Goal: Information Seeking & Learning: Learn about a topic

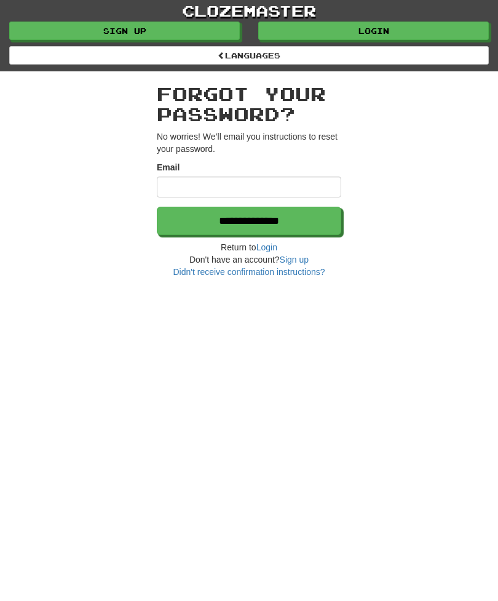
click at [167, 186] on input "Email" at bounding box center [249, 186] width 184 height 21
type input "**********"
click at [202, 229] on input "**********" at bounding box center [249, 221] width 184 height 28
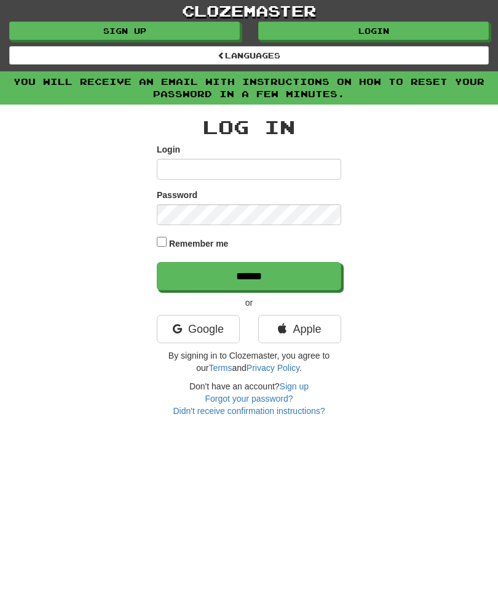
click at [173, 175] on input "Login" at bounding box center [249, 169] width 184 height 21
type input "*"
type input "********"
click at [193, 279] on input "******" at bounding box center [249, 276] width 184 height 28
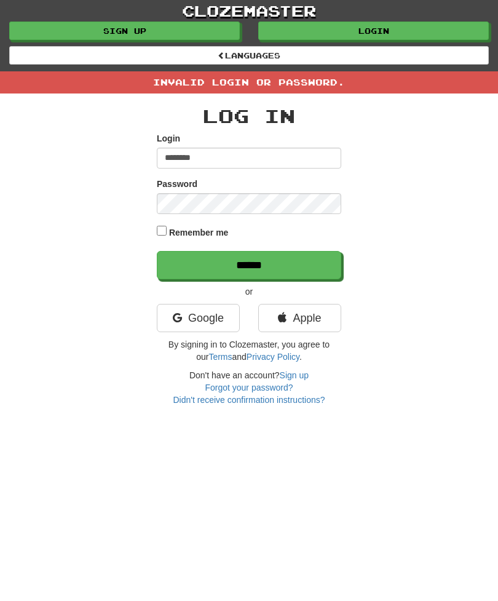
click at [208, 268] on input "******" at bounding box center [249, 265] width 184 height 28
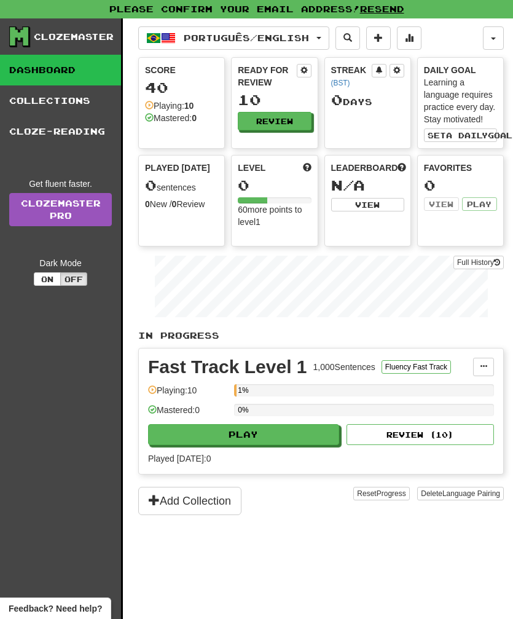
click at [482, 140] on button "Set a daily goal" at bounding box center [460, 136] width 73 height 14
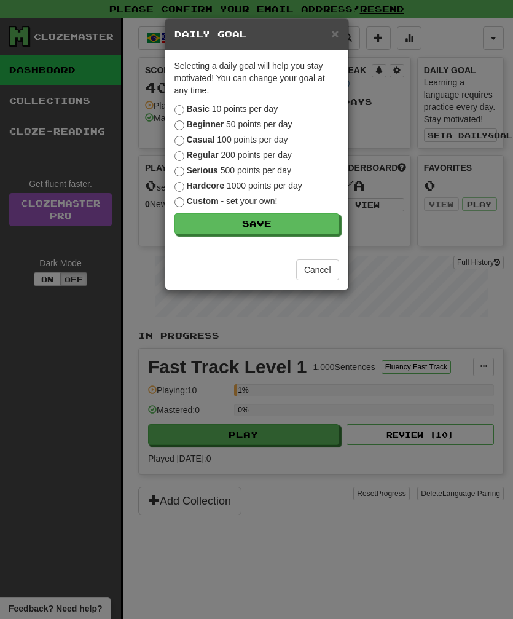
click at [199, 228] on button "Save" at bounding box center [257, 223] width 165 height 21
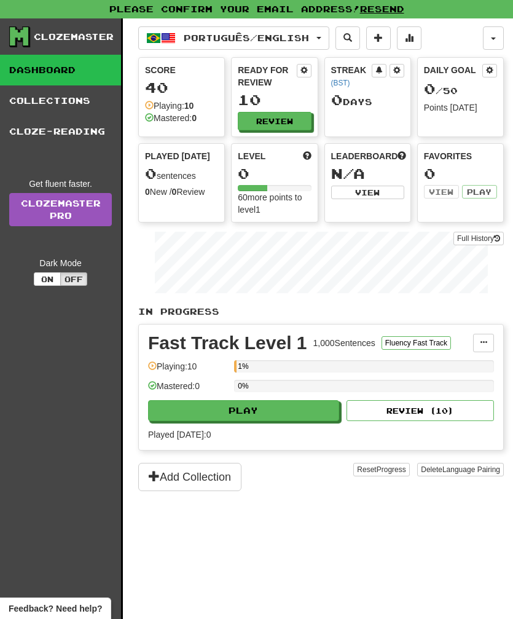
click at [178, 402] on button "Play" at bounding box center [243, 410] width 191 height 21
select select "**"
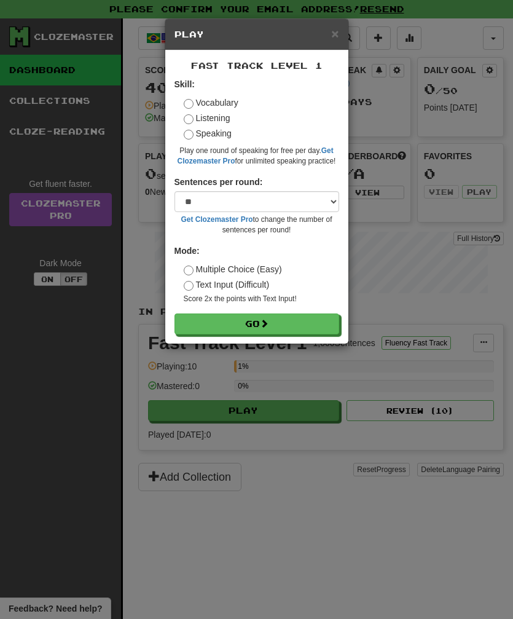
click at [194, 322] on button "Go" at bounding box center [257, 324] width 165 height 21
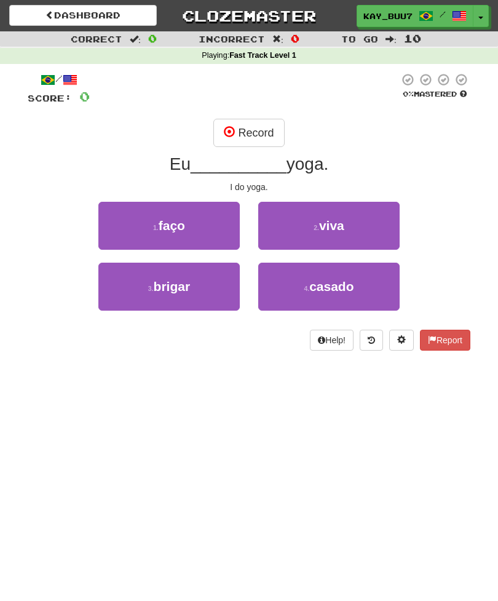
click at [238, 135] on button "Record" at bounding box center [248, 133] width 71 height 28
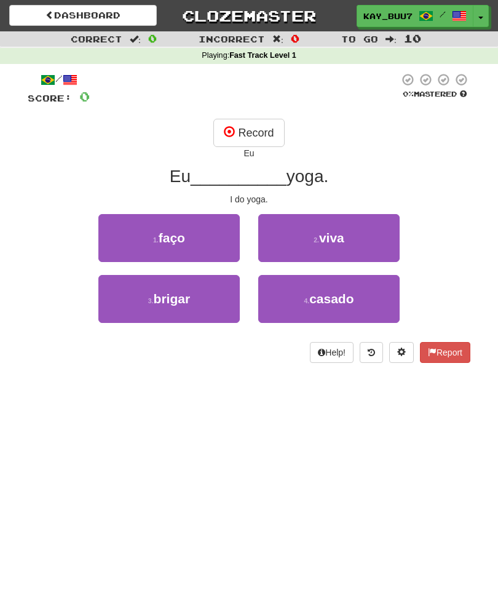
click at [147, 236] on button "1 . faço" at bounding box center [168, 238] width 141 height 48
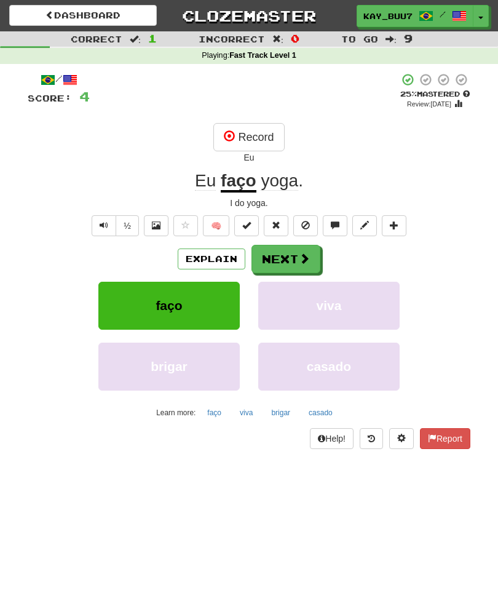
click at [240, 142] on button "Record" at bounding box center [248, 137] width 71 height 28
click at [219, 141] on span at bounding box center [217, 135] width 11 height 11
click at [269, 250] on button "Next" at bounding box center [286, 259] width 69 height 28
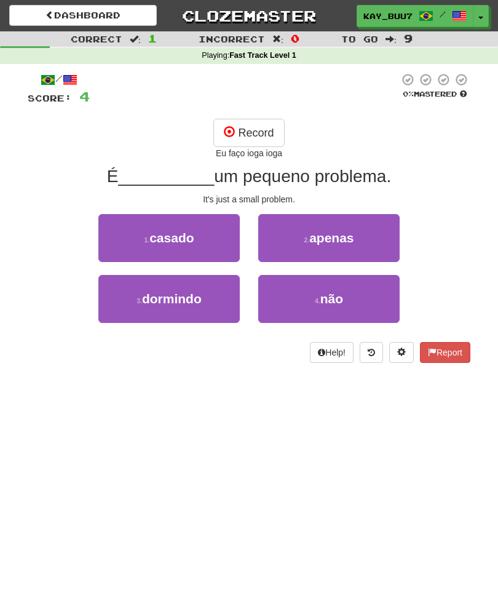
click at [324, 360] on button "Help!" at bounding box center [332, 352] width 44 height 21
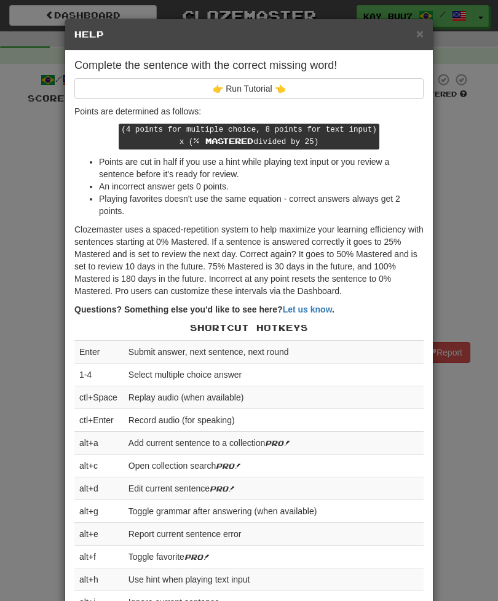
click at [419, 47] on div "× Help" at bounding box center [249, 34] width 368 height 31
click at [414, 42] on div "× Help" at bounding box center [249, 34] width 368 height 31
click at [419, 38] on span "×" at bounding box center [419, 33] width 7 height 14
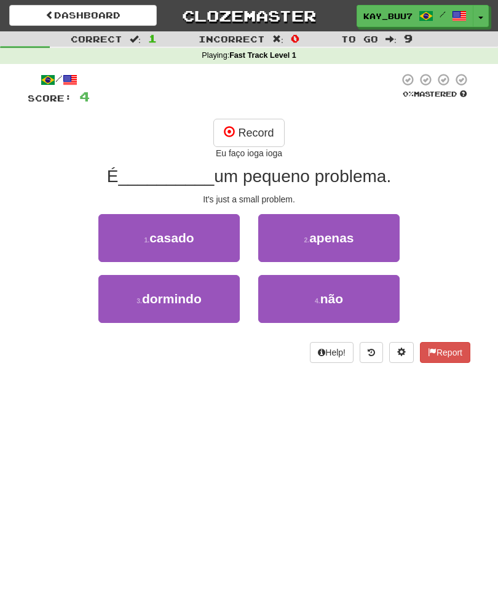
click at [144, 236] on small "1 ." at bounding box center [147, 239] width 6 height 7
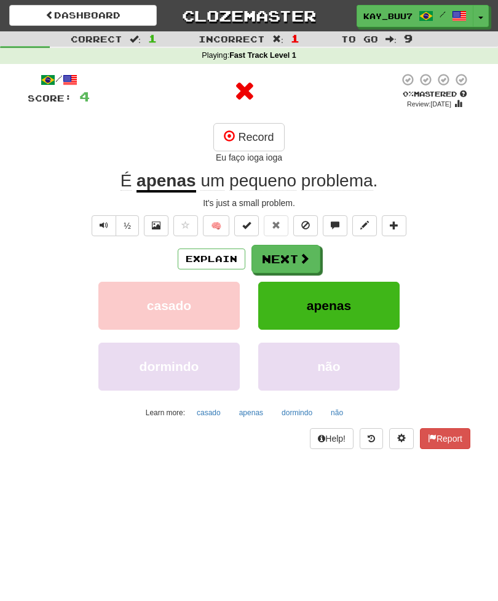
click at [287, 306] on button "apenas" at bounding box center [328, 306] width 141 height 48
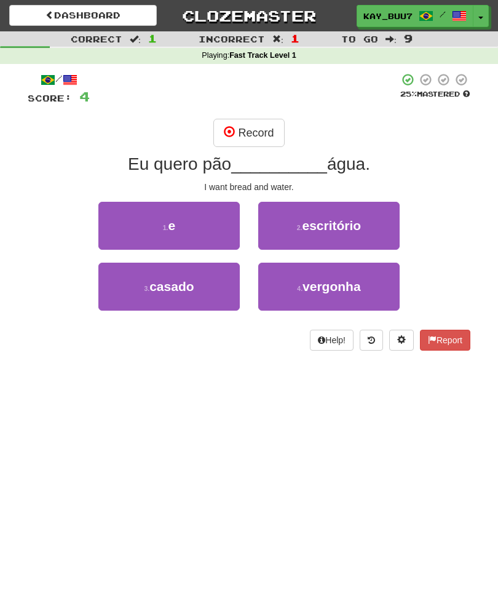
click at [185, 220] on button "1 . e" at bounding box center [168, 226] width 141 height 48
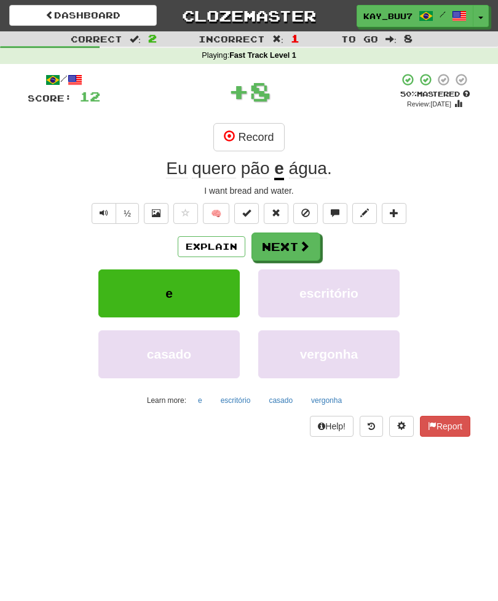
click at [232, 137] on span at bounding box center [229, 135] width 11 height 11
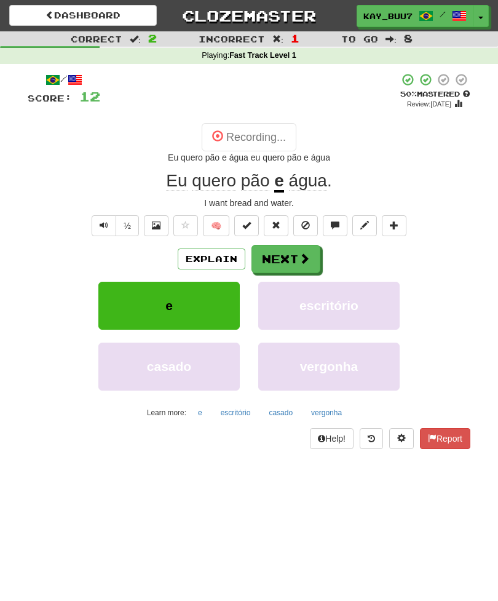
click at [218, 221] on button "🧠" at bounding box center [216, 225] width 26 height 21
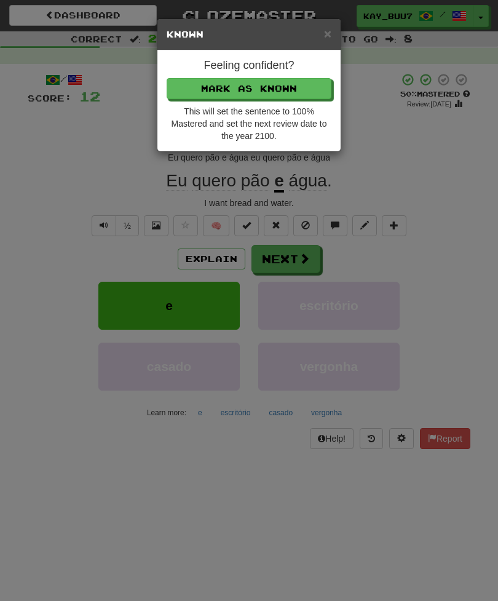
click at [197, 92] on button "Mark as Known" at bounding box center [249, 88] width 165 height 21
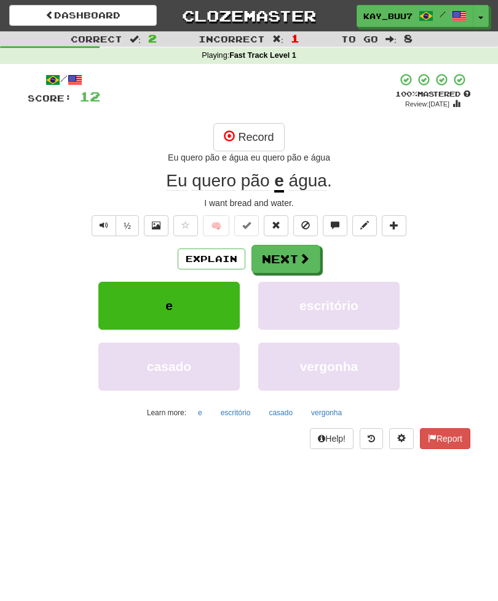
click at [281, 250] on button "Next" at bounding box center [286, 259] width 69 height 28
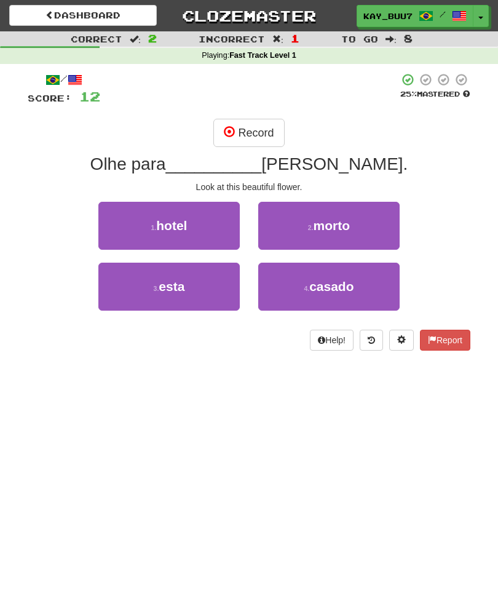
click at [151, 280] on button "3 . esta" at bounding box center [168, 287] width 141 height 48
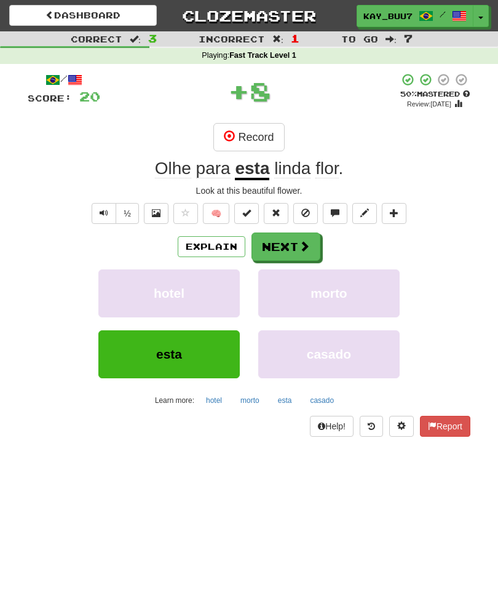
click at [242, 135] on button "Record" at bounding box center [248, 137] width 71 height 28
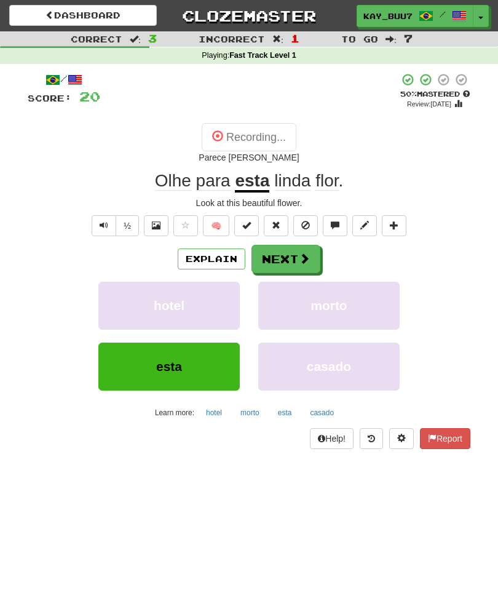
click at [268, 253] on button "Next" at bounding box center [286, 259] width 69 height 28
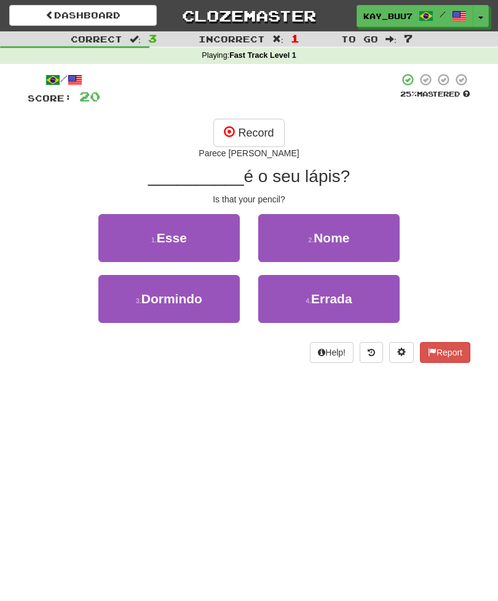
click at [133, 231] on button "1 . Esse" at bounding box center [168, 238] width 141 height 48
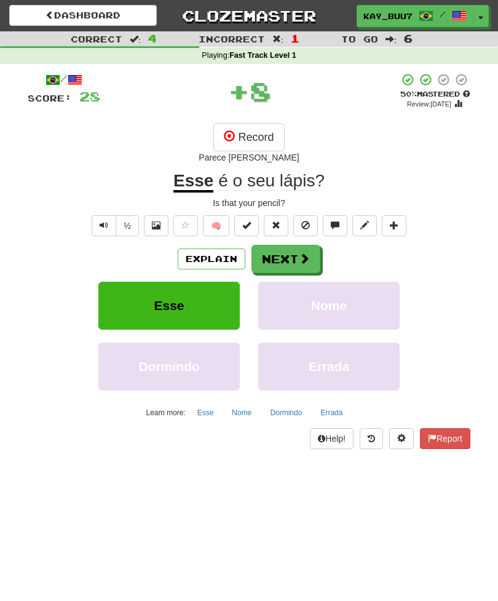
click at [245, 145] on button "Record" at bounding box center [248, 137] width 71 height 28
click at [247, 223] on span at bounding box center [246, 225] width 9 height 9
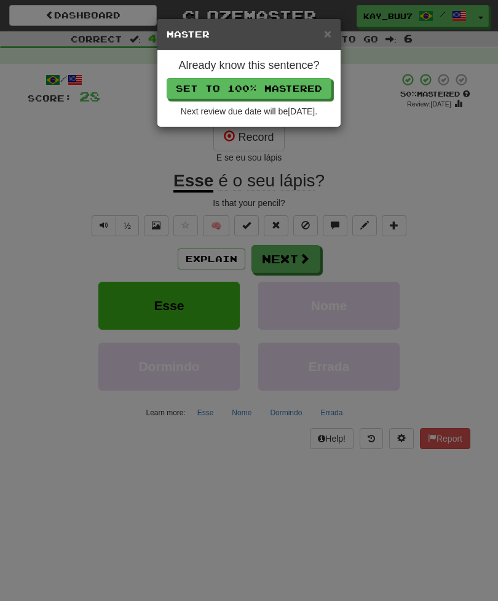
click at [329, 39] on span "×" at bounding box center [327, 33] width 7 height 14
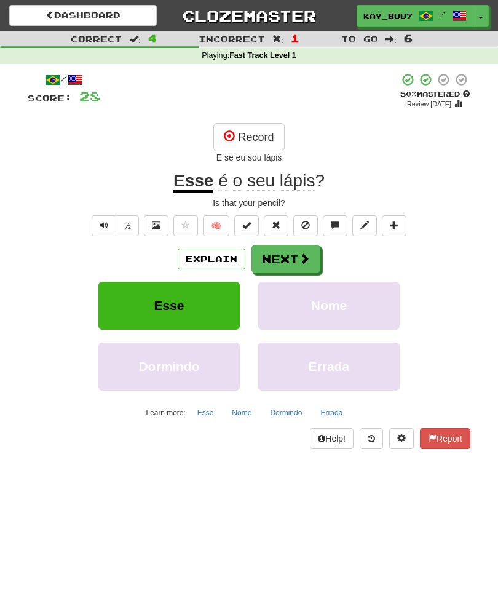
click at [273, 222] on span at bounding box center [276, 225] width 9 height 9
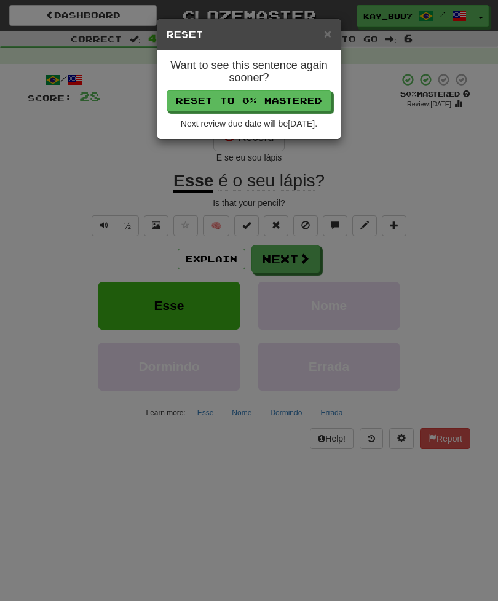
click at [322, 39] on h5 "Reset" at bounding box center [249, 34] width 165 height 12
click at [324, 38] on span "×" at bounding box center [327, 33] width 7 height 14
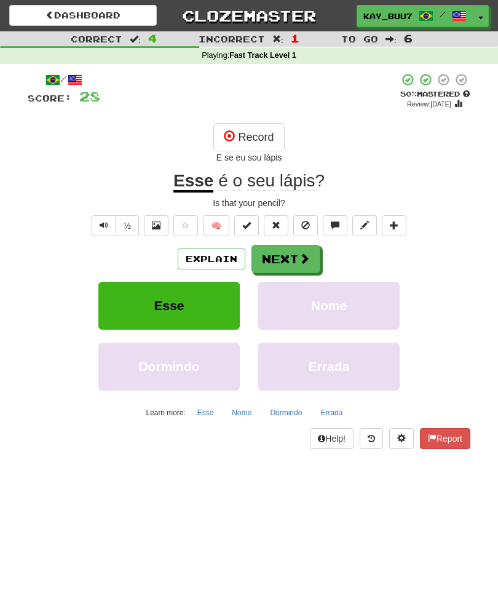
click at [159, 227] on span at bounding box center [156, 225] width 9 height 9
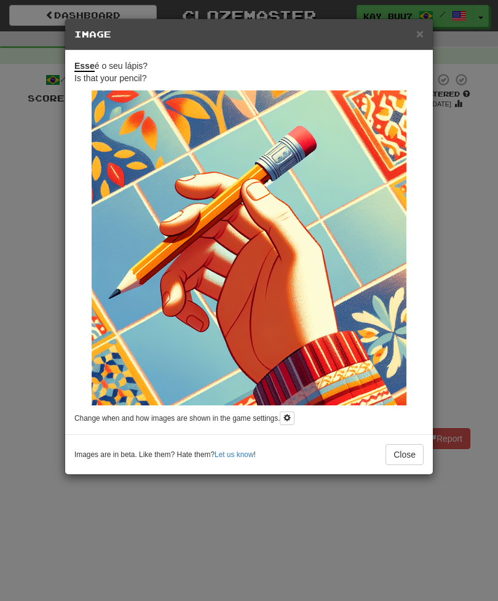
click at [413, 44] on div "× Image" at bounding box center [249, 34] width 368 height 31
click at [409, 39] on h5 "Image" at bounding box center [248, 34] width 349 height 12
click at [422, 36] on span "×" at bounding box center [419, 33] width 7 height 14
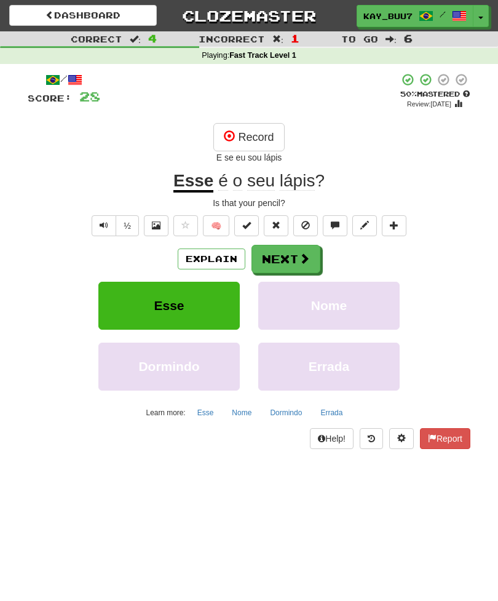
click at [272, 260] on button "Next" at bounding box center [286, 259] width 69 height 28
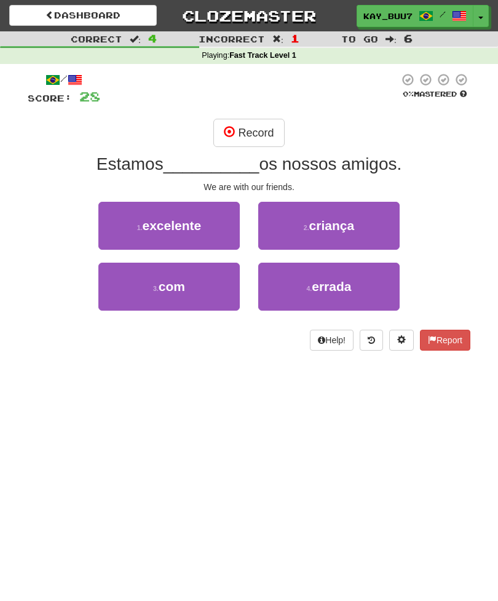
click at [160, 293] on span "com" at bounding box center [172, 286] width 26 height 14
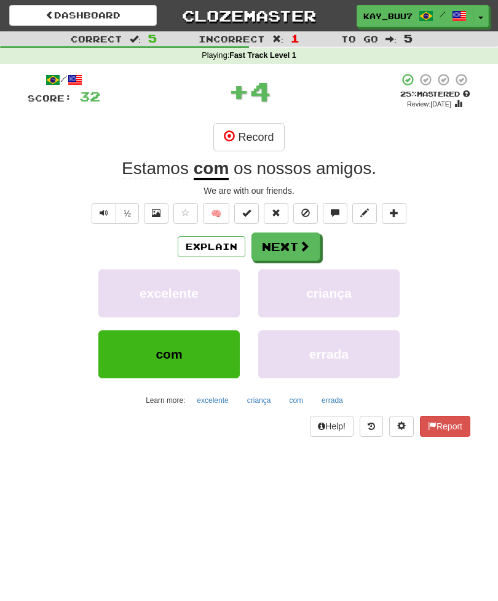
click at [234, 133] on span at bounding box center [229, 135] width 11 height 11
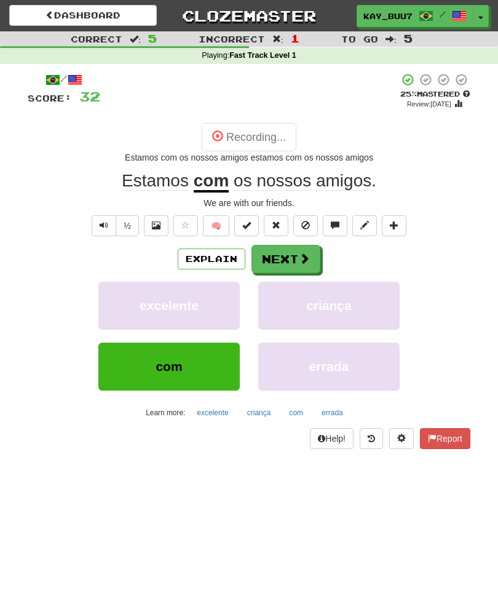
click at [279, 253] on button "Next" at bounding box center [286, 259] width 69 height 28
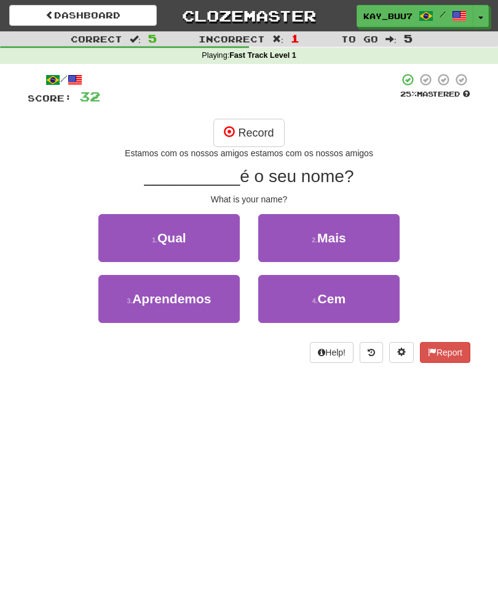
click at [172, 223] on button "1 . Qual" at bounding box center [168, 238] width 141 height 48
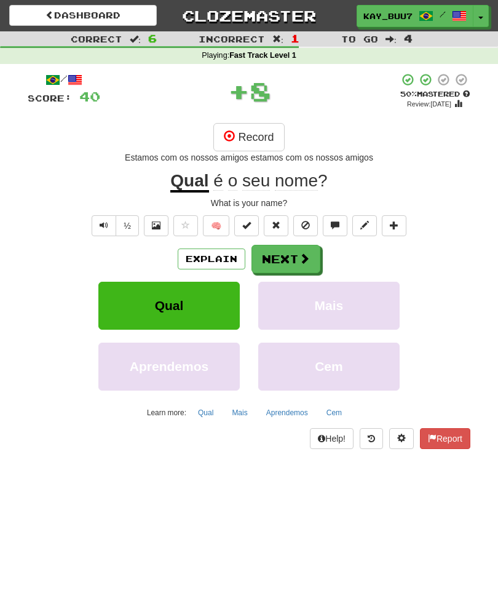
click at [244, 224] on span at bounding box center [246, 225] width 9 height 9
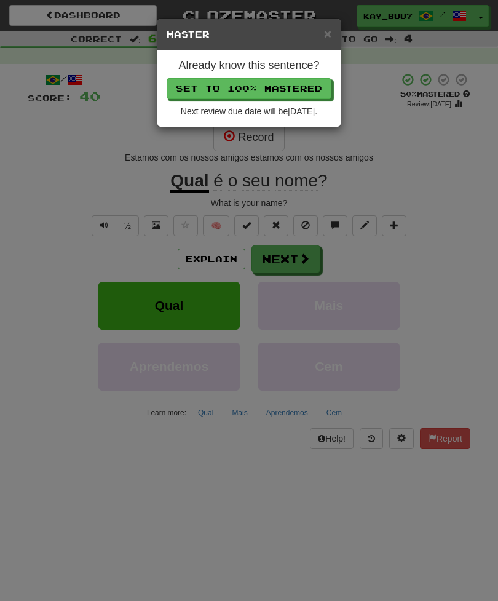
click at [196, 90] on button "Set to 100% Mastered" at bounding box center [249, 88] width 165 height 21
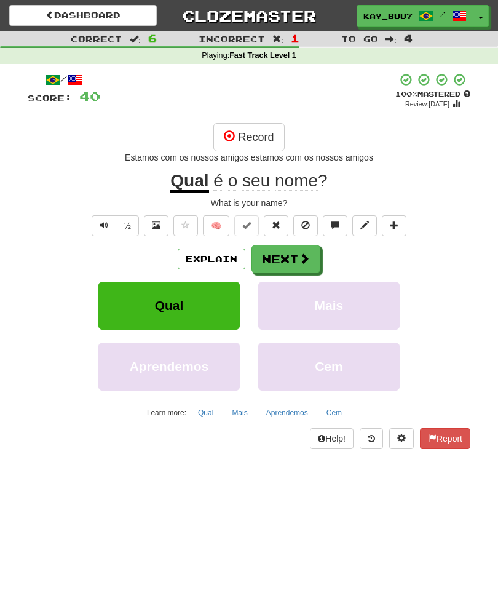
click at [269, 256] on button "Next" at bounding box center [286, 259] width 69 height 28
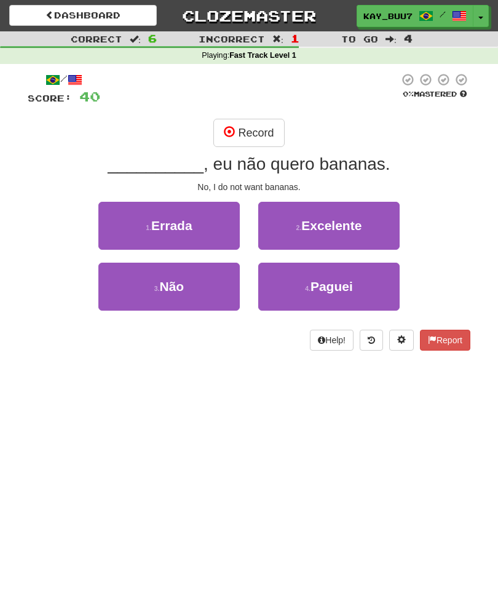
click at [145, 295] on button "3 . Não" at bounding box center [168, 287] width 141 height 48
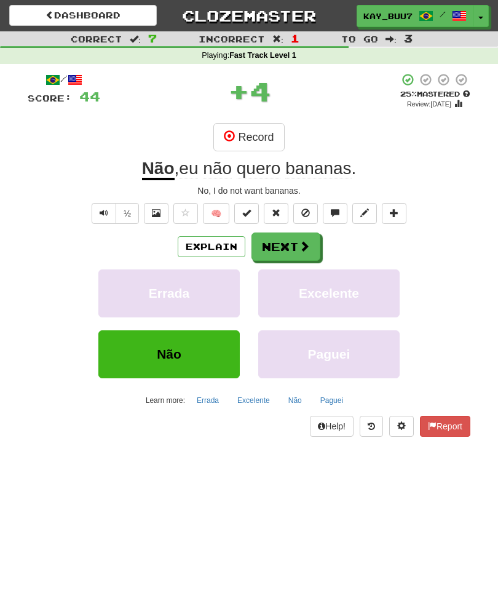
click at [240, 140] on button "Record" at bounding box center [248, 137] width 71 height 28
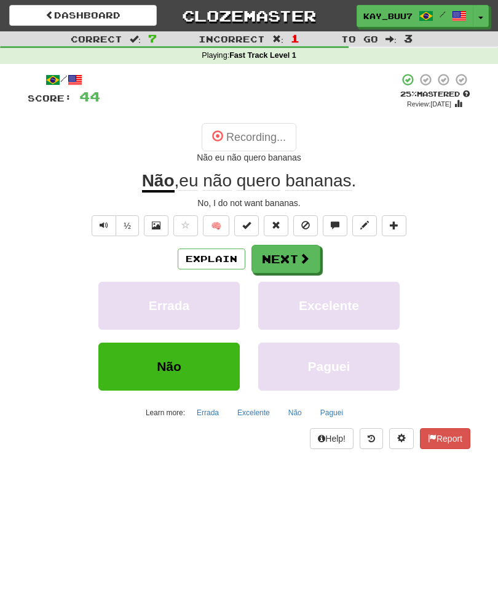
click at [277, 256] on button "Next" at bounding box center [286, 259] width 69 height 28
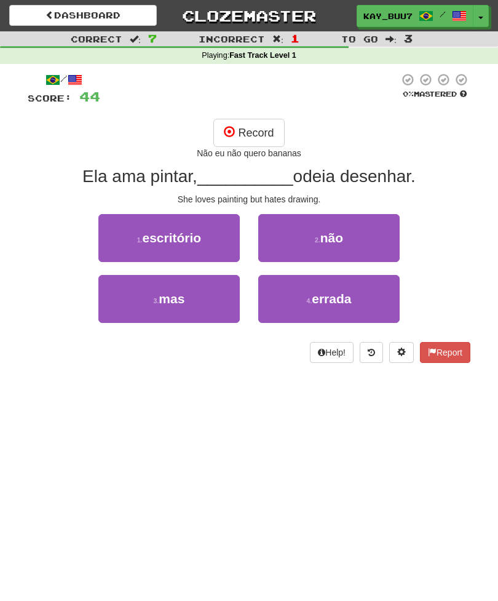
click at [194, 303] on button "3 . mas" at bounding box center [168, 299] width 141 height 48
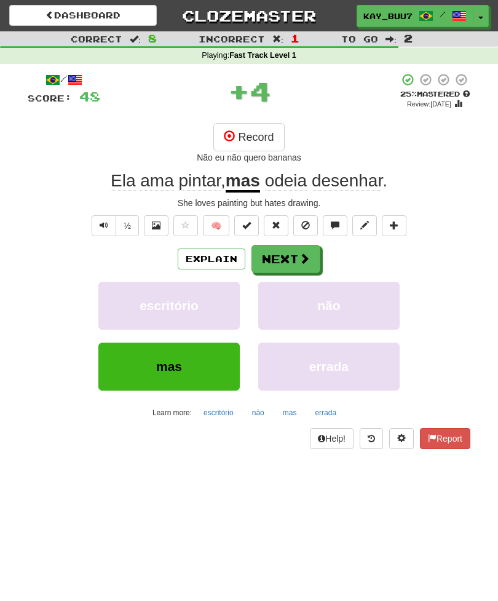
click at [240, 138] on button "Record" at bounding box center [248, 137] width 71 height 28
click at [274, 263] on button "Next" at bounding box center [286, 259] width 69 height 28
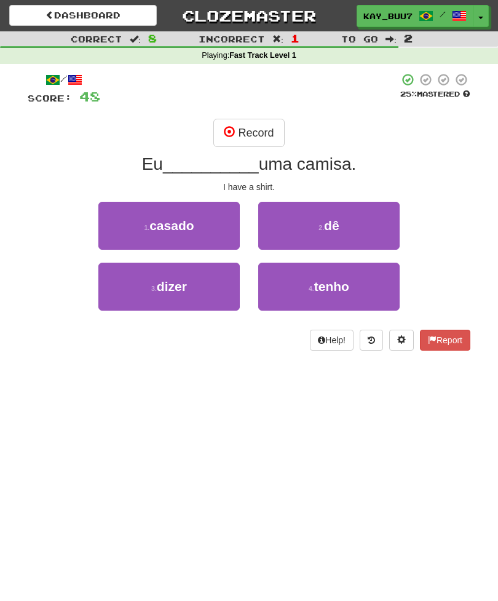
click at [287, 280] on button "4 . tenho" at bounding box center [328, 287] width 141 height 48
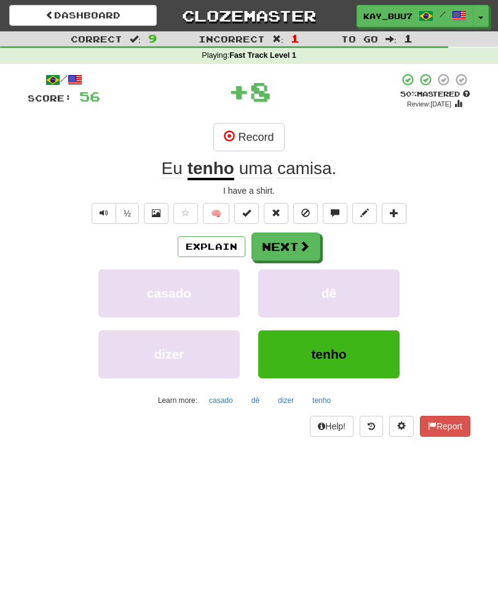
click at [246, 208] on span at bounding box center [246, 212] width 9 height 9
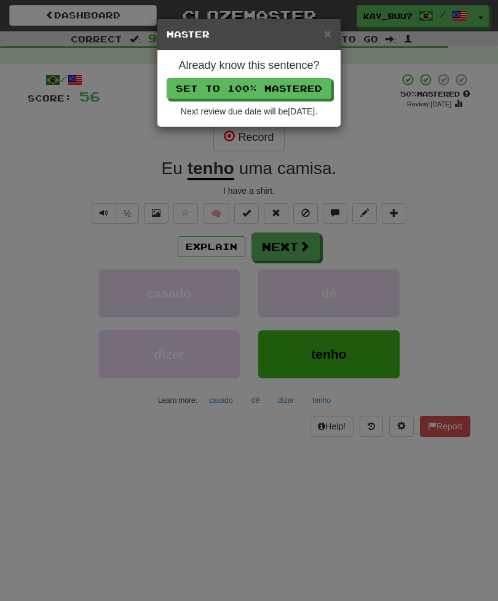
click at [186, 90] on button "Set to 100% Mastered" at bounding box center [249, 88] width 165 height 21
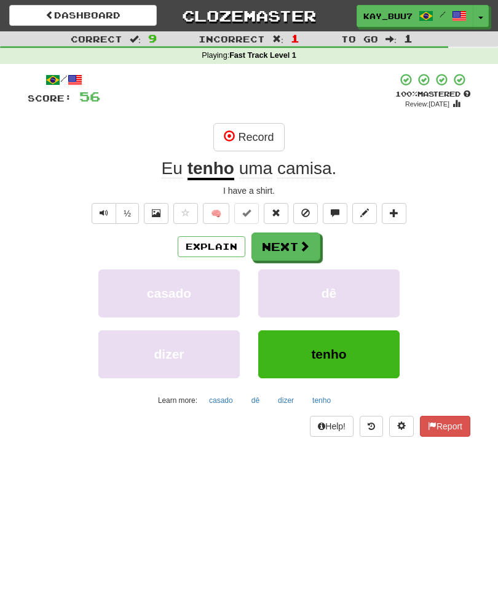
click at [270, 244] on button "Next" at bounding box center [286, 246] width 69 height 28
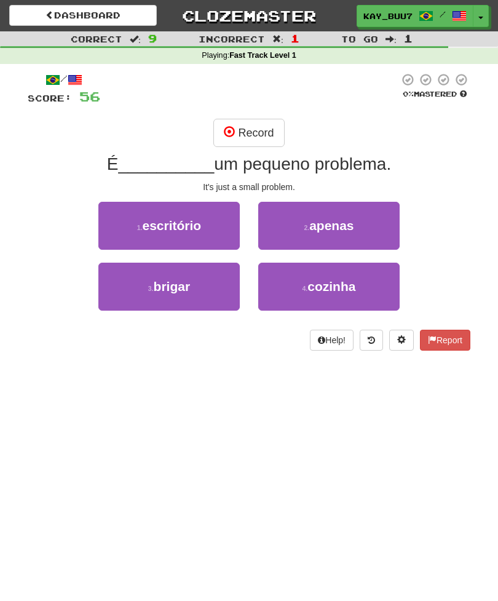
click at [278, 223] on button "2 . apenas" at bounding box center [328, 226] width 141 height 48
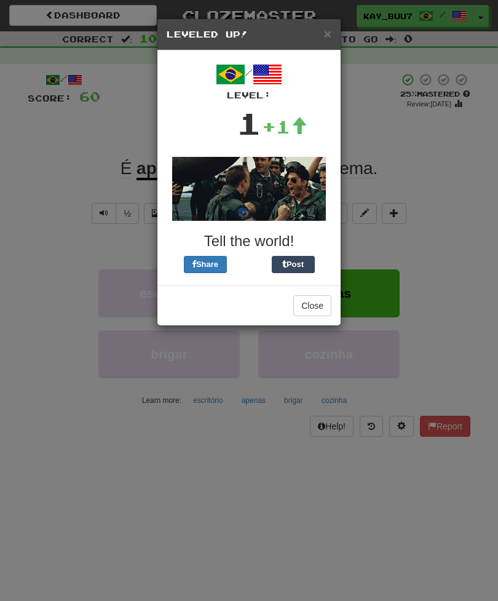
click at [307, 303] on button "Close" at bounding box center [312, 305] width 38 height 21
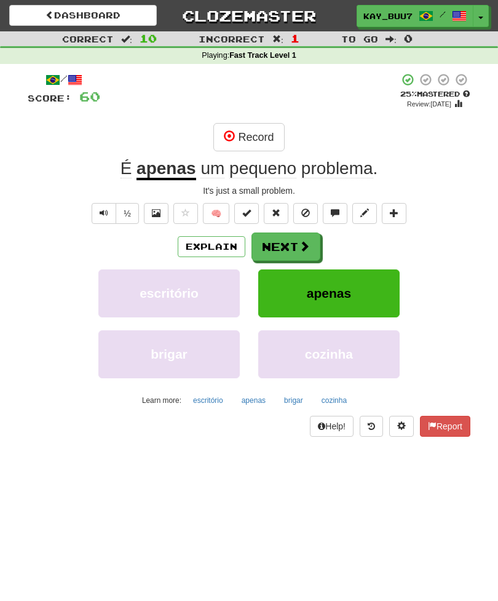
click at [165, 167] on u "apenas" at bounding box center [167, 170] width 60 height 22
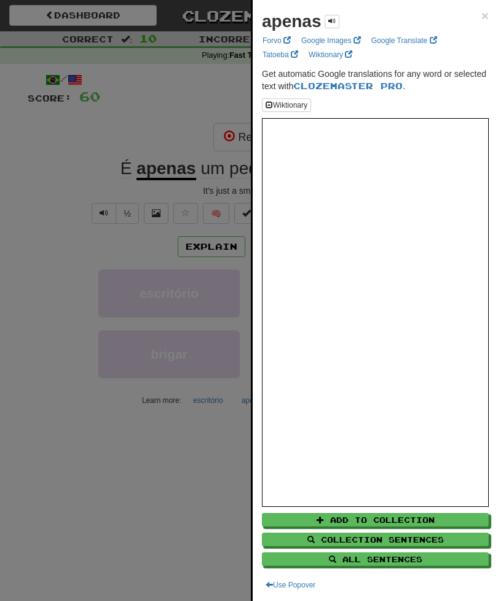
click at [314, 513] on button "Add to Collection" at bounding box center [375, 520] width 227 height 14
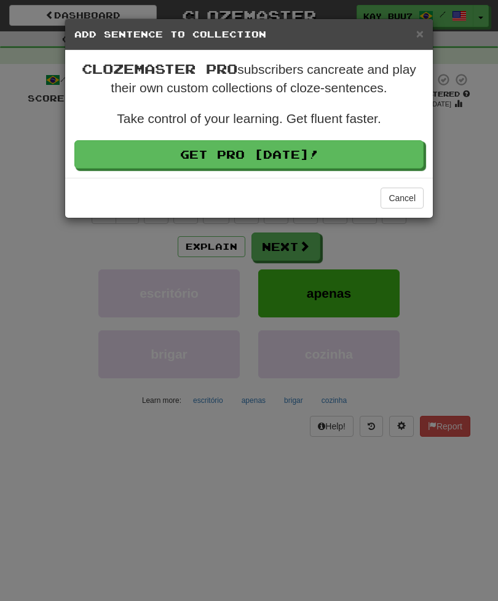
click at [416, 37] on span "×" at bounding box center [419, 33] width 7 height 14
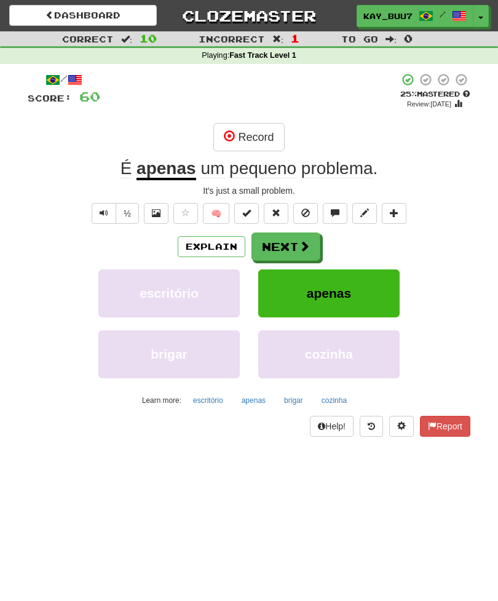
click at [164, 170] on u "apenas" at bounding box center [167, 170] width 60 height 22
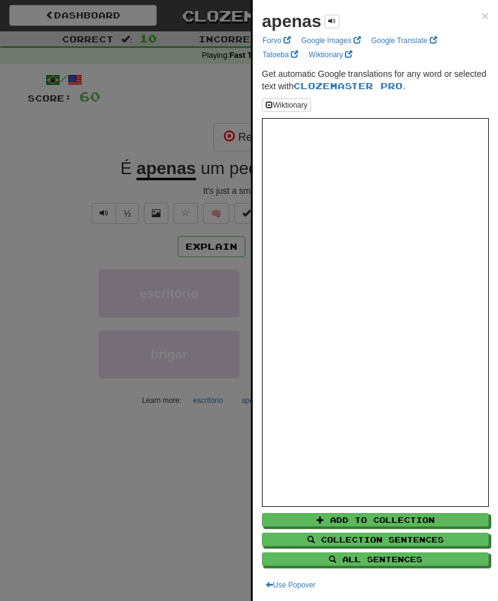
click at [79, 197] on div at bounding box center [249, 300] width 498 height 601
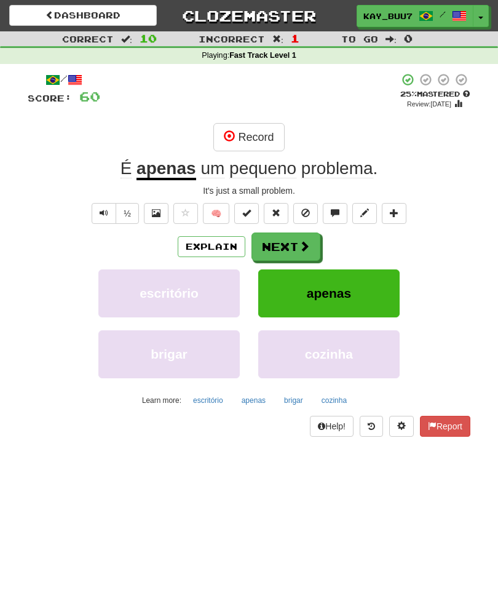
click at [154, 217] on span at bounding box center [156, 212] width 9 height 9
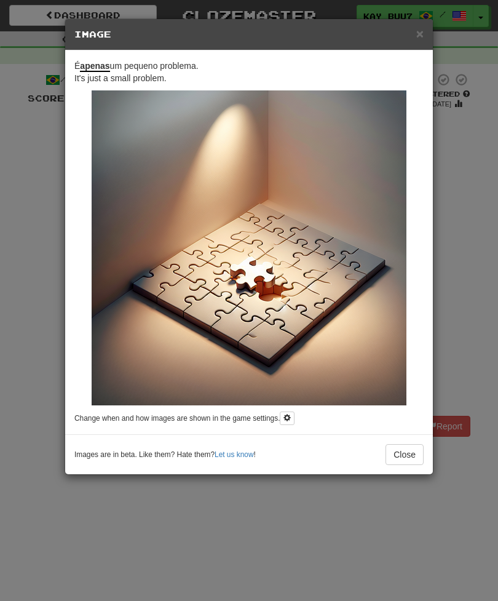
click at [420, 38] on span "×" at bounding box center [419, 33] width 7 height 14
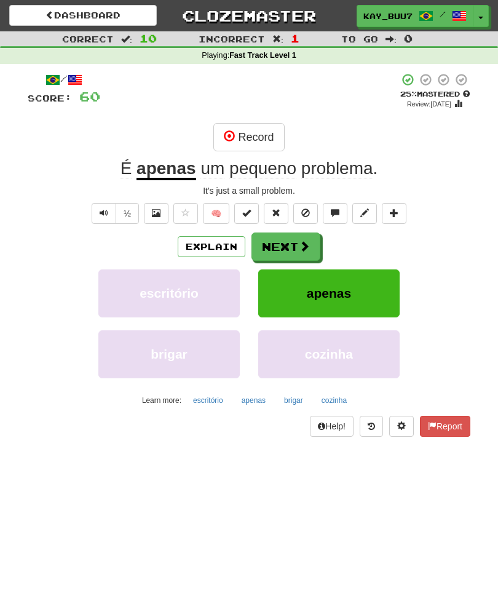
click at [172, 174] on u "apenas" at bounding box center [167, 170] width 60 height 22
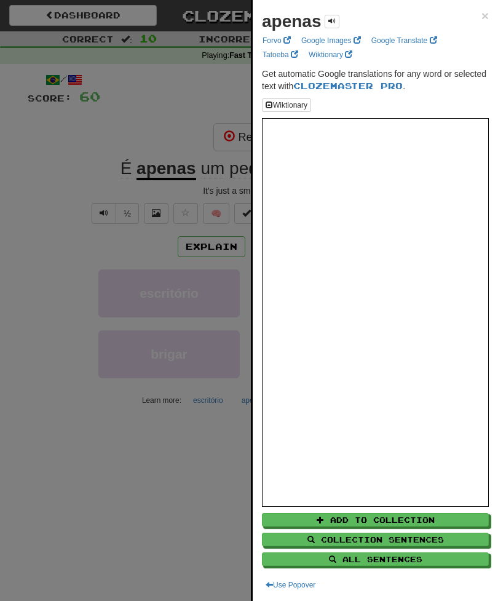
click at [482, 19] on span "×" at bounding box center [485, 16] width 7 height 14
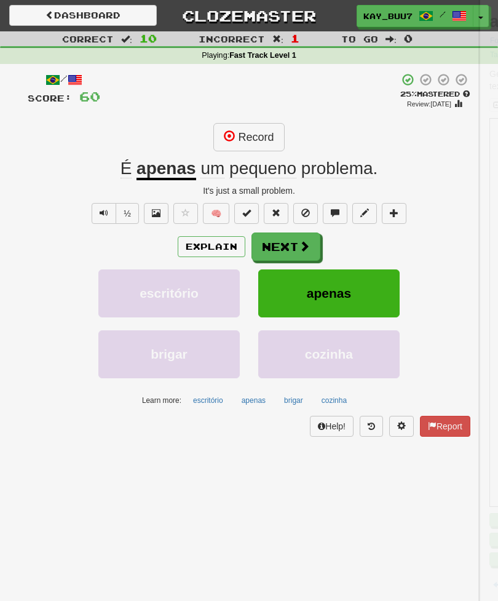
click at [156, 211] on span at bounding box center [156, 212] width 9 height 9
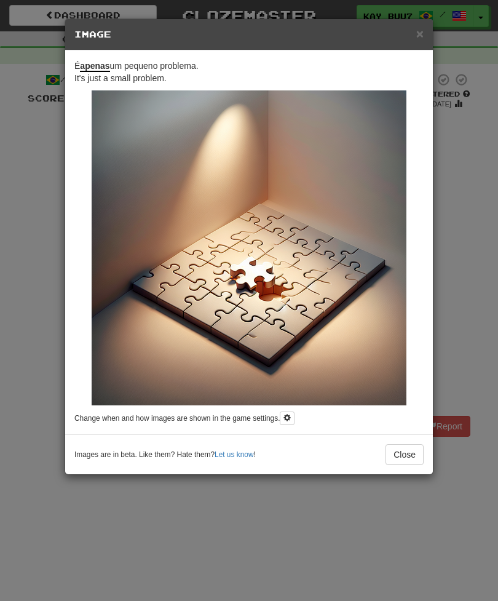
click at [410, 453] on button "Close" at bounding box center [405, 454] width 38 height 21
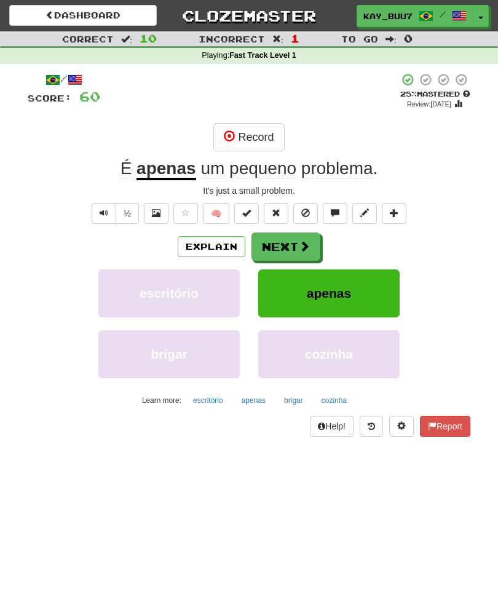
click at [214, 251] on button "Explain" at bounding box center [212, 246] width 68 height 21
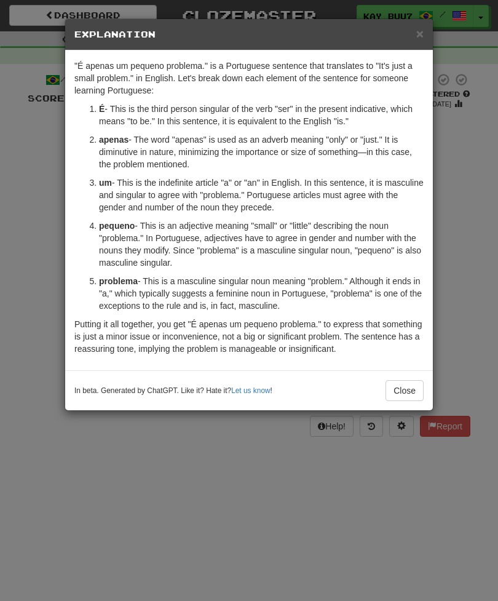
click at [419, 39] on span "×" at bounding box center [419, 33] width 7 height 14
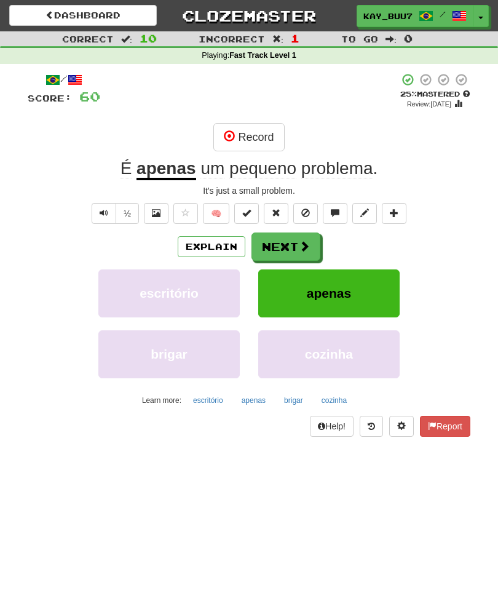
click at [242, 143] on button "Record" at bounding box center [248, 137] width 71 height 28
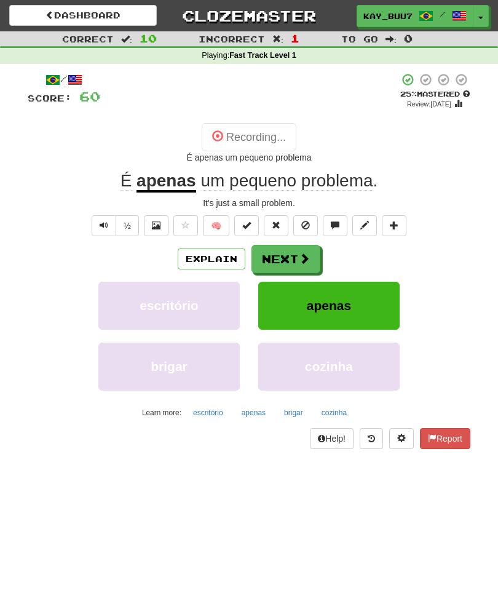
click at [276, 222] on span at bounding box center [276, 225] width 9 height 9
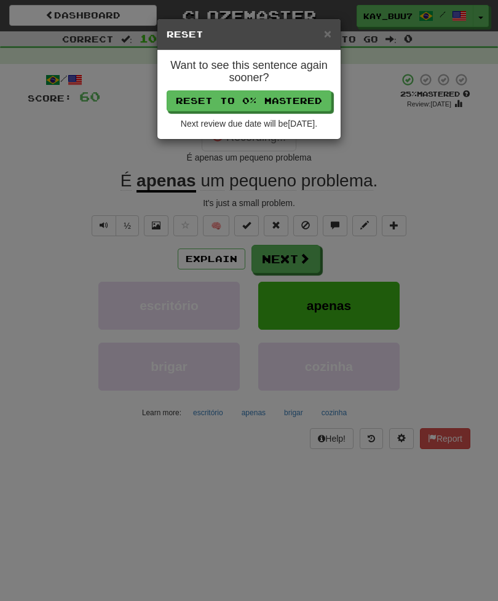
click at [194, 104] on button "Reset to 0% Mastered" at bounding box center [249, 100] width 165 height 21
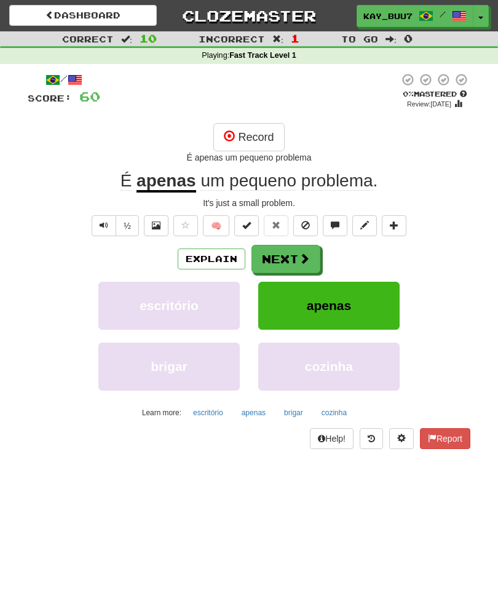
click at [278, 252] on button "Next" at bounding box center [286, 259] width 69 height 28
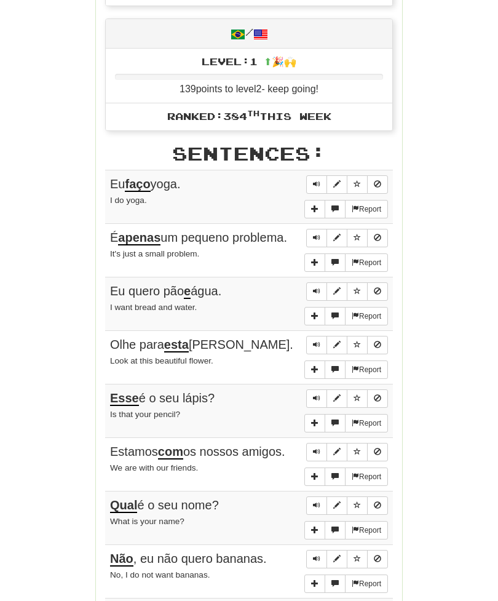
scroll to position [644, 0]
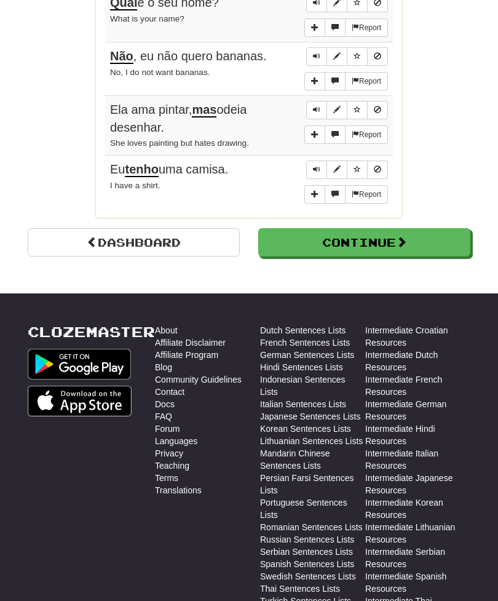
click at [439, 232] on button "Continue" at bounding box center [364, 242] width 212 height 28
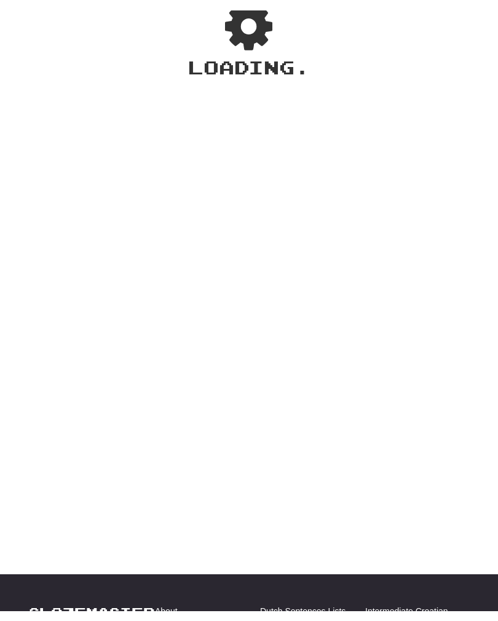
scroll to position [88, 0]
